Goal: Navigation & Orientation: Find specific page/section

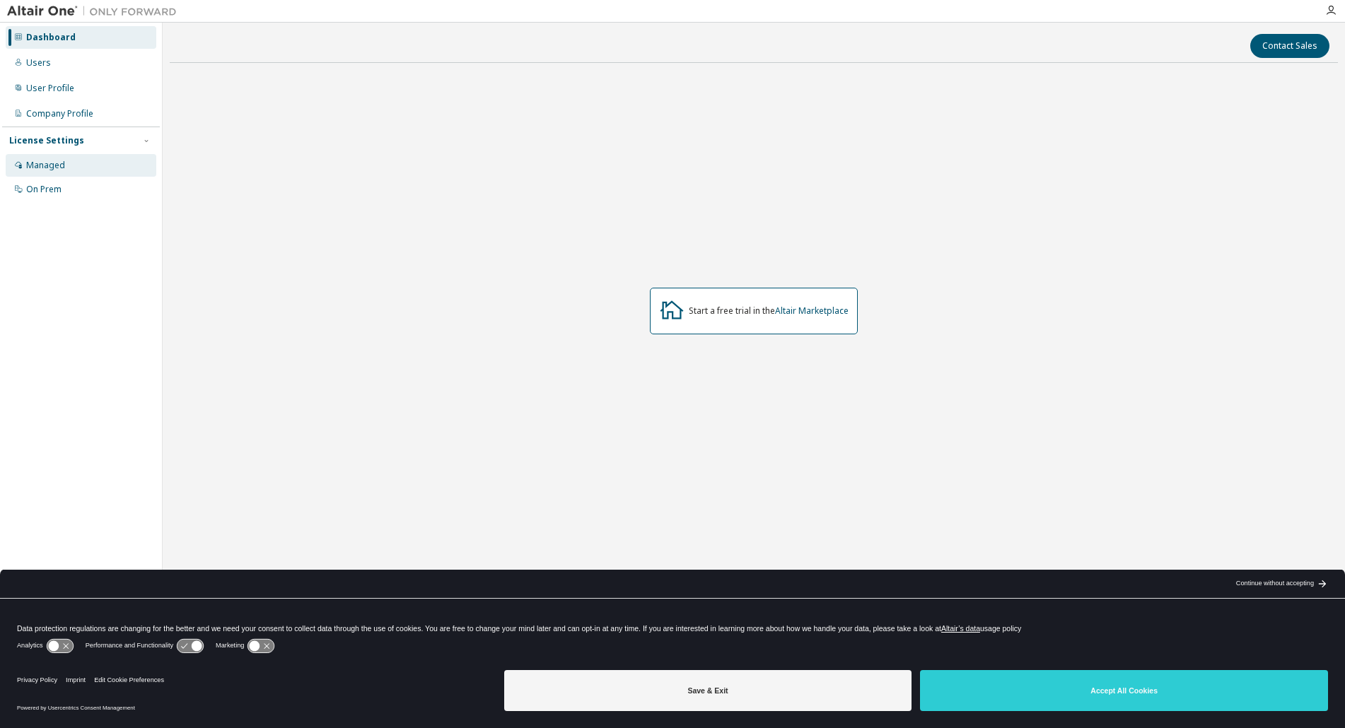
click at [81, 175] on div "Managed" at bounding box center [81, 165] width 151 height 23
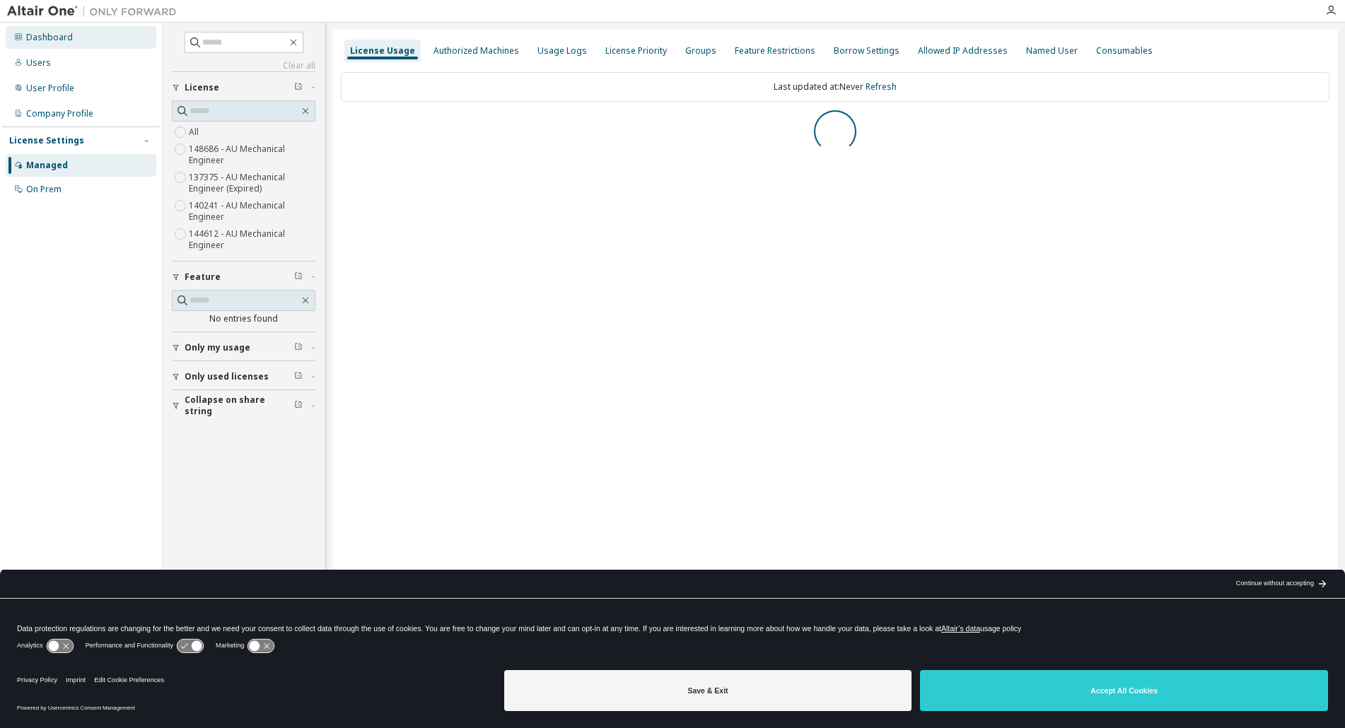
click at [55, 28] on div "Dashboard" at bounding box center [81, 37] width 151 height 23
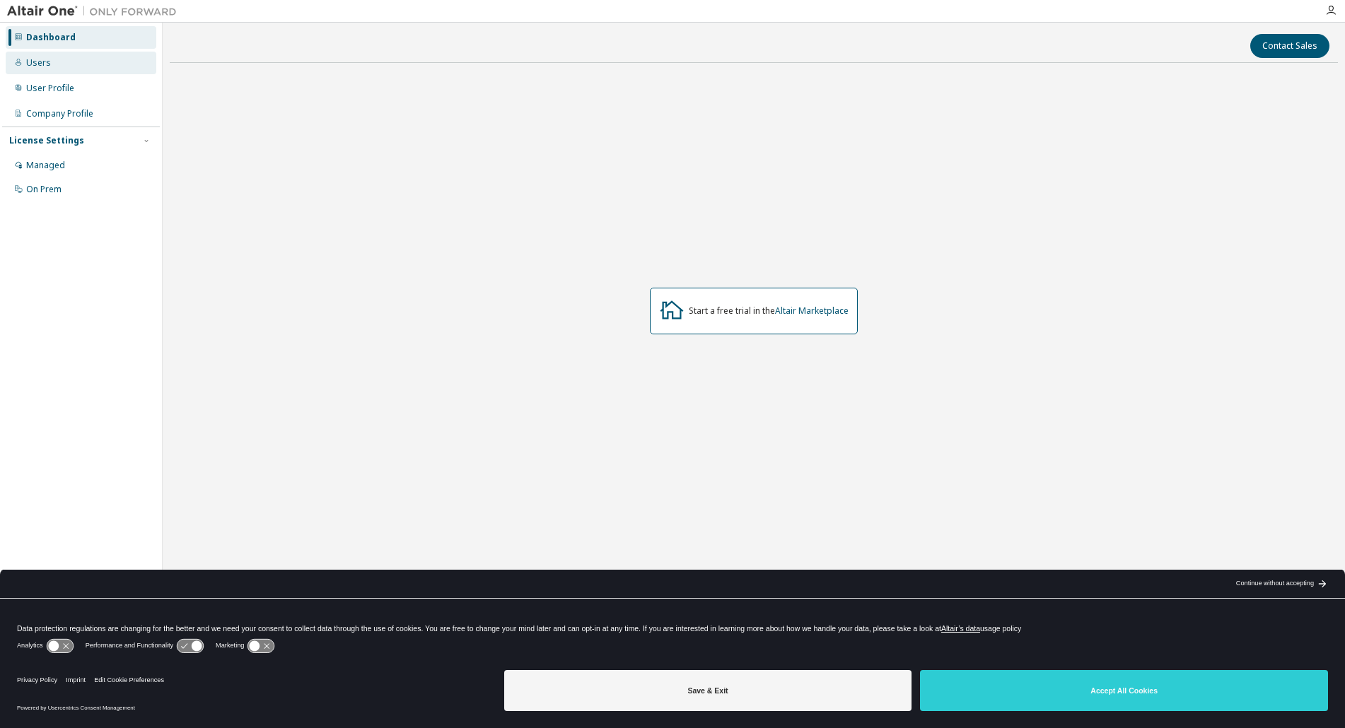
click at [116, 70] on div "Users" at bounding box center [81, 63] width 151 height 23
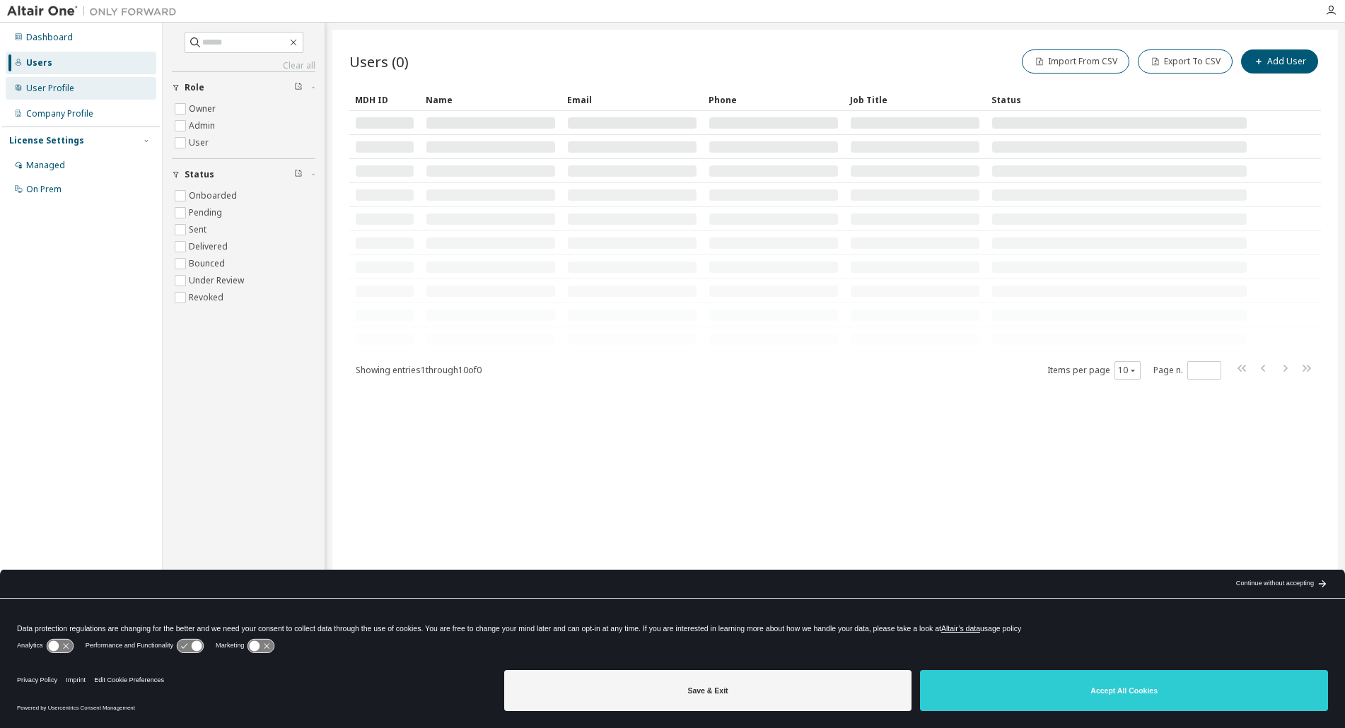
click at [117, 86] on div "User Profile" at bounding box center [81, 88] width 151 height 23
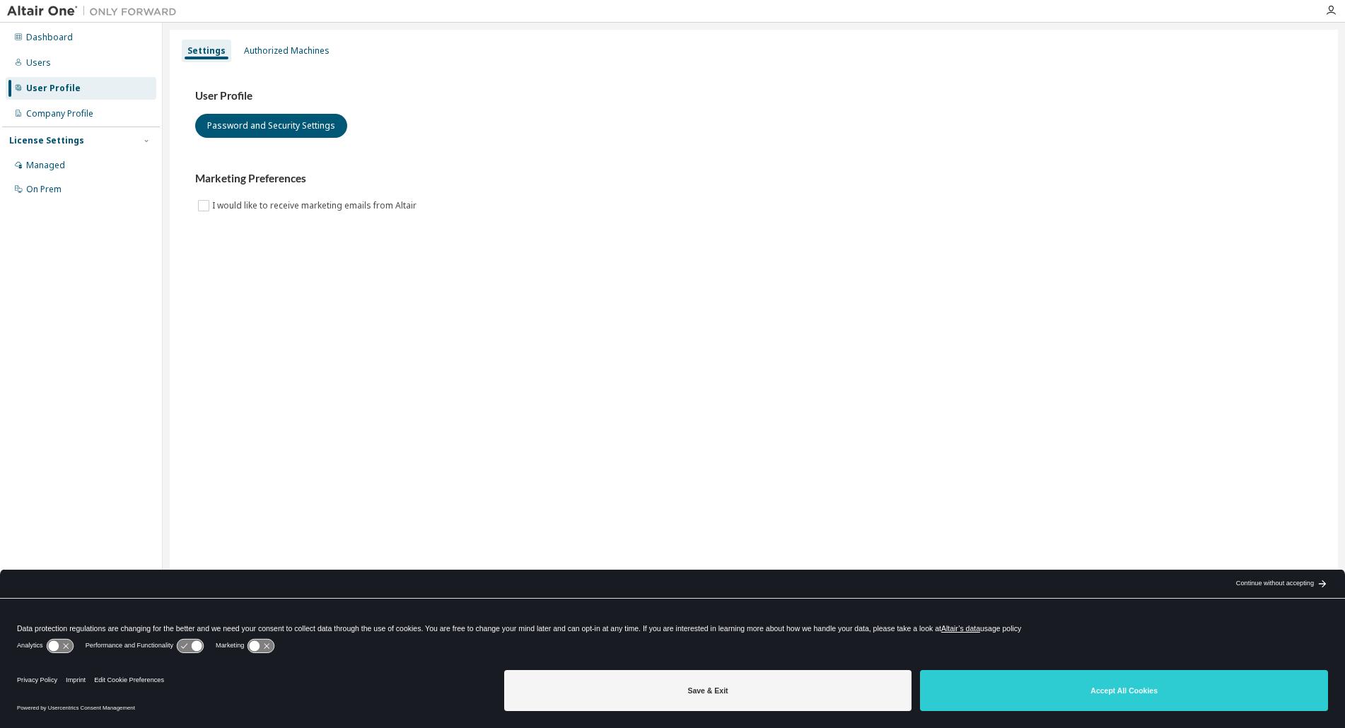
click at [639, 215] on div "User Profile Password and Security Settings Marketing Preferences I would like …" at bounding box center [753, 160] width 1151 height 193
click at [77, 98] on div "User Profile" at bounding box center [81, 88] width 151 height 23
click at [53, 15] on img at bounding box center [95, 11] width 177 height 14
click at [70, 39] on div "Dashboard" at bounding box center [49, 37] width 47 height 11
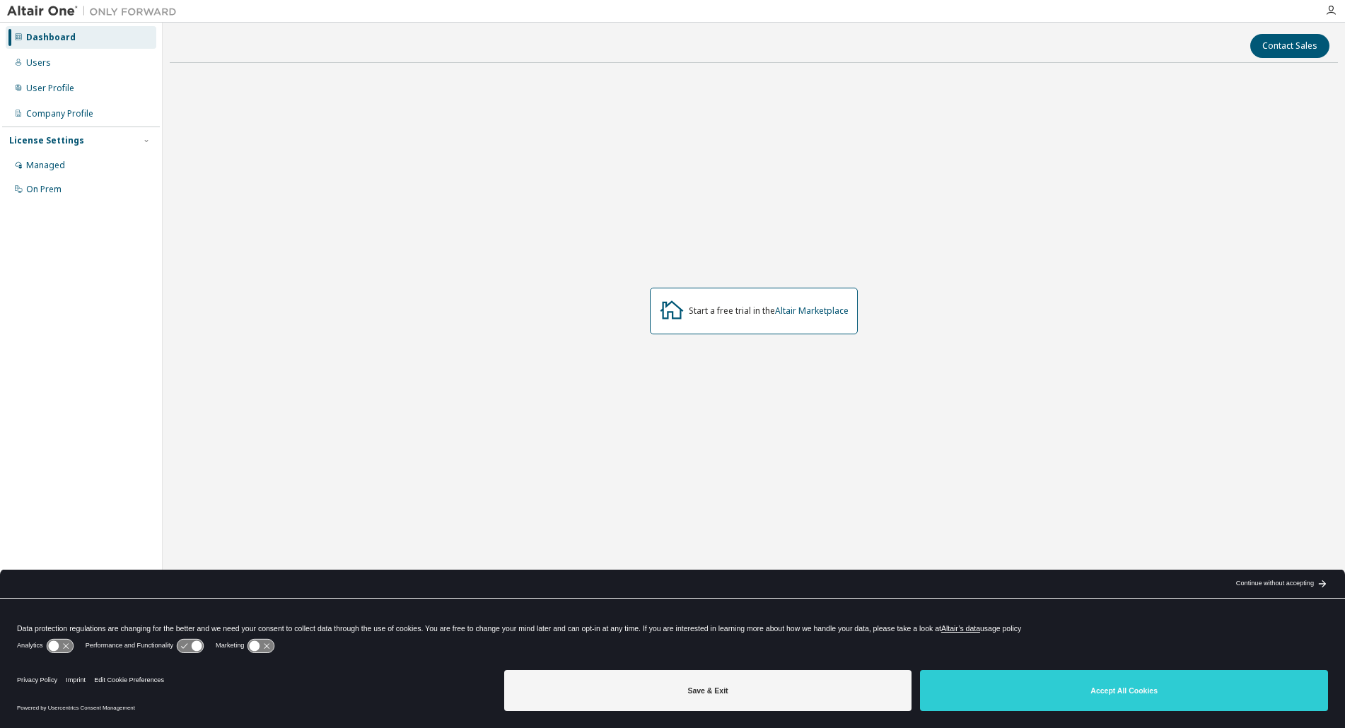
click at [62, 43] on div "Dashboard" at bounding box center [81, 37] width 151 height 23
